Goal: Obtain resource: Obtain resource

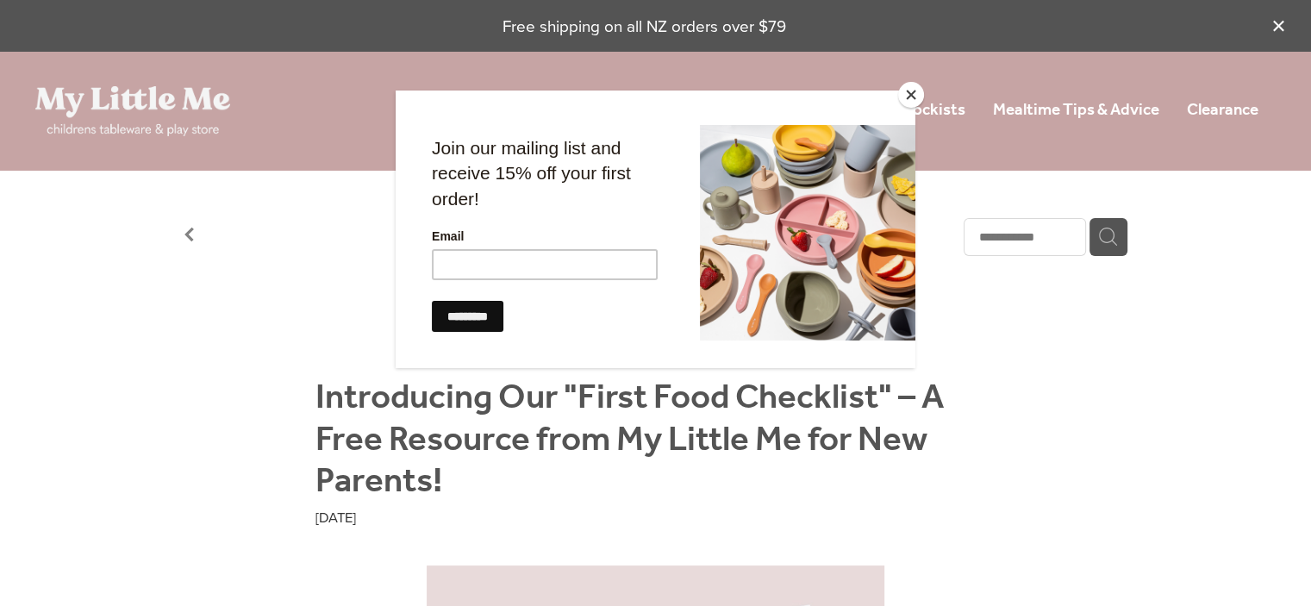
scroll to position [372, 0]
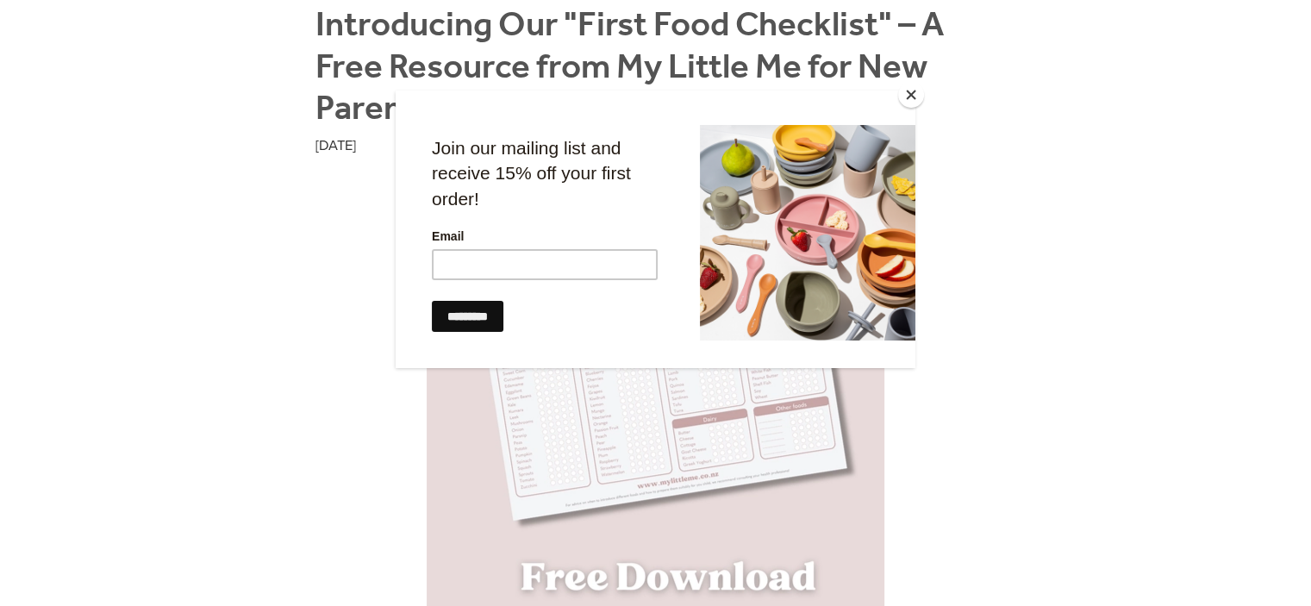
click at [908, 101] on button "Close" at bounding box center [911, 95] width 26 height 26
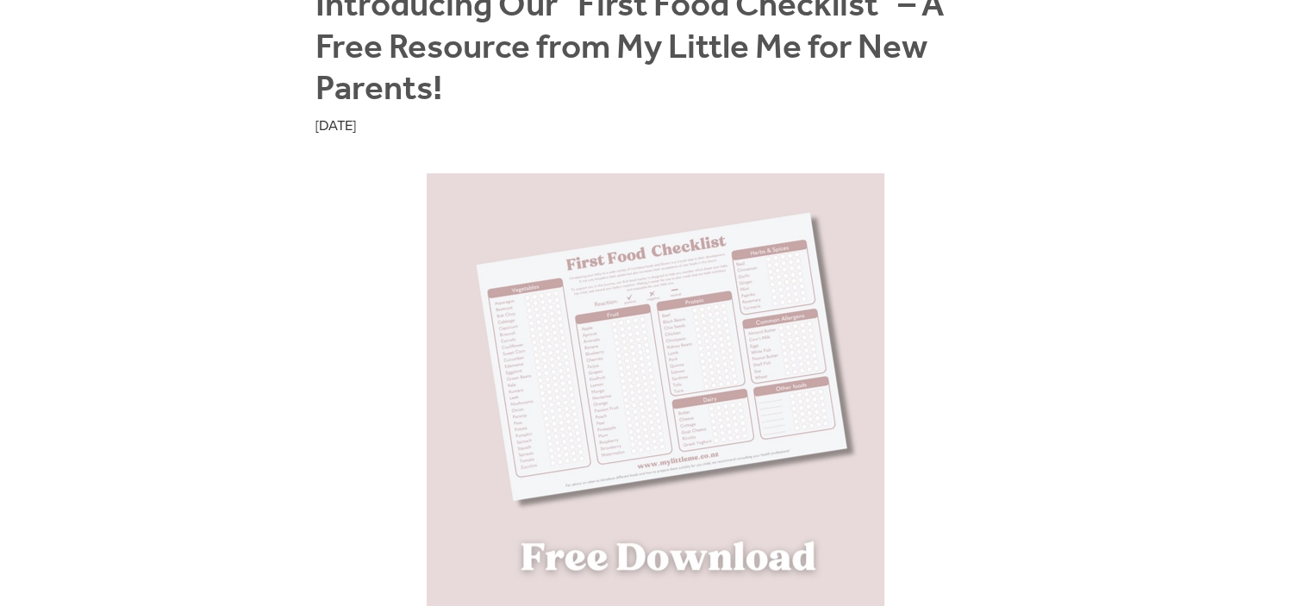
scroll to position [391, 0]
click at [799, 414] on img at bounding box center [656, 403] width 458 height 458
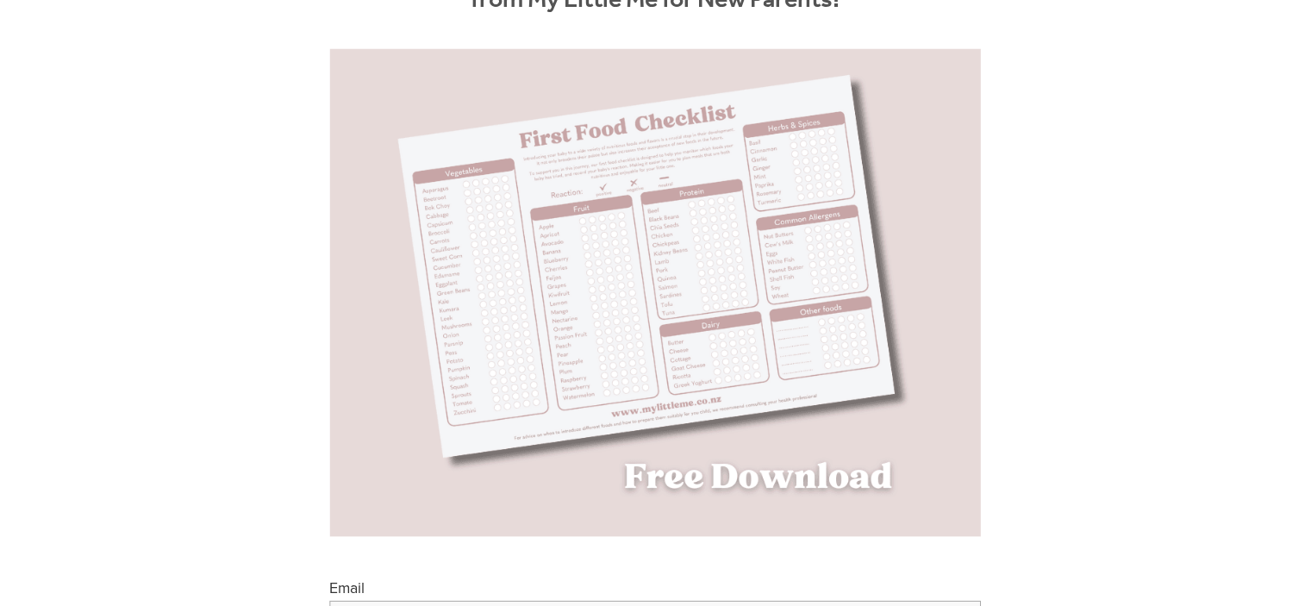
scroll to position [269, 0]
